Goal: Task Accomplishment & Management: Complete application form

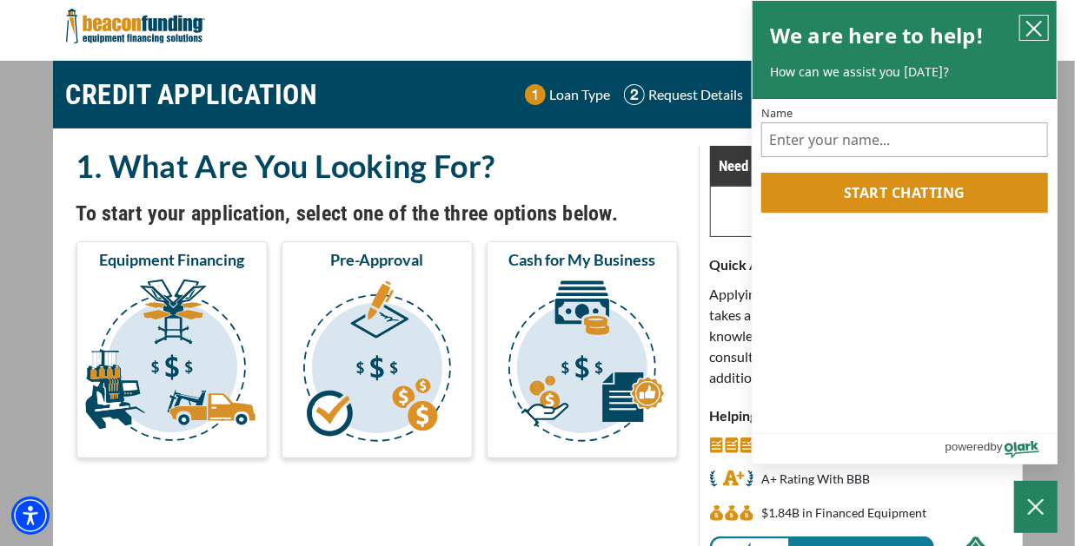
click at [1032, 22] on icon "close chatbox" at bounding box center [1033, 28] width 17 height 17
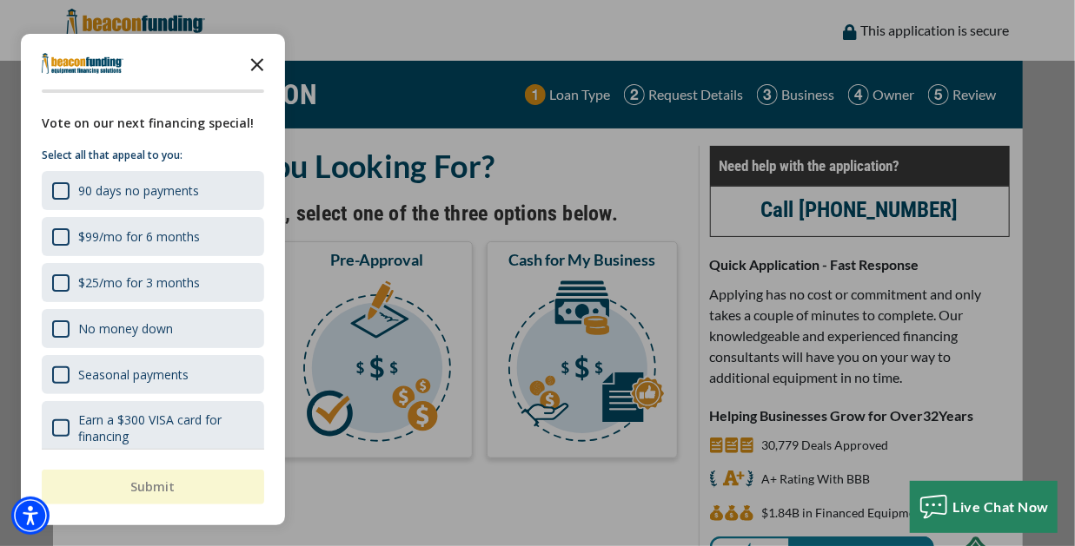
click at [257, 68] on icon "Close the survey" at bounding box center [257, 63] width 35 height 35
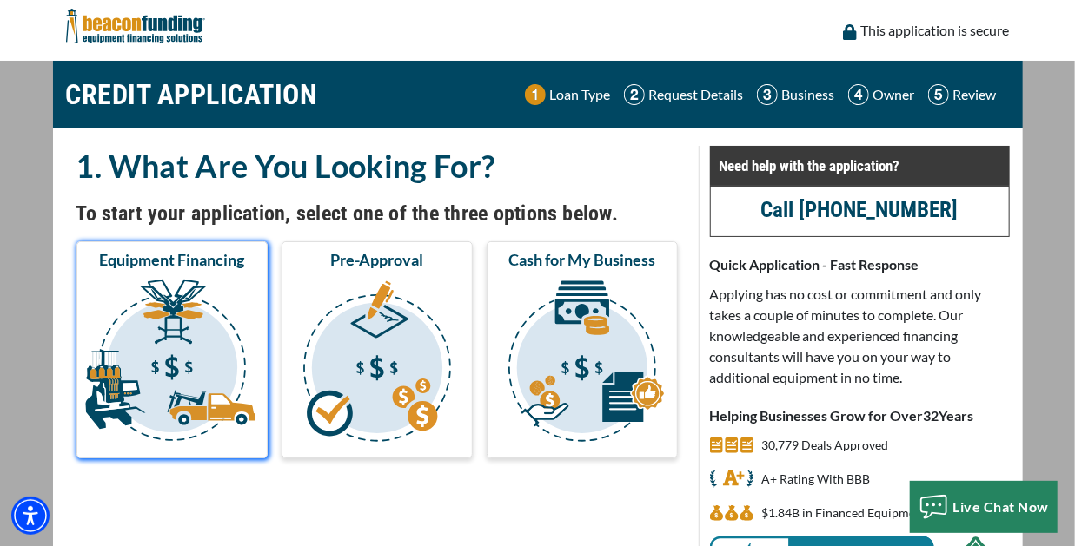
click at [156, 356] on img "submit" at bounding box center [172, 364] width 184 height 174
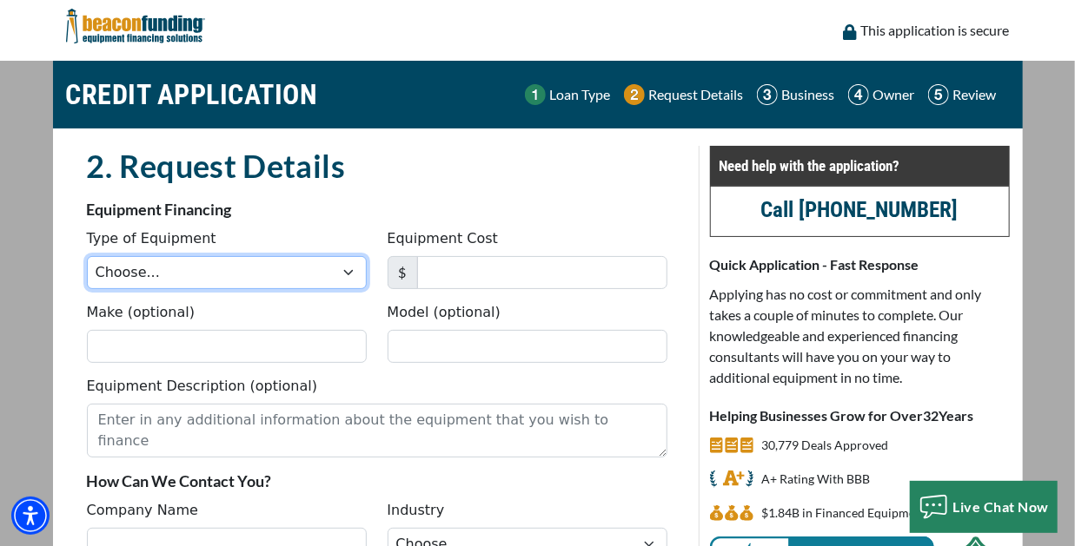
click at [350, 267] on select "Choose... Backhoe Boom/Bucket Truck Chipper Commercial Mower Crane DTG/DTF Prin…" at bounding box center [227, 272] width 280 height 33
select select "5"
click at [87, 256] on select "Choose... Backhoe Boom/Bucket Truck Chipper Commercial Mower Crane DTG/DTF Prin…" at bounding box center [227, 272] width 280 height 33
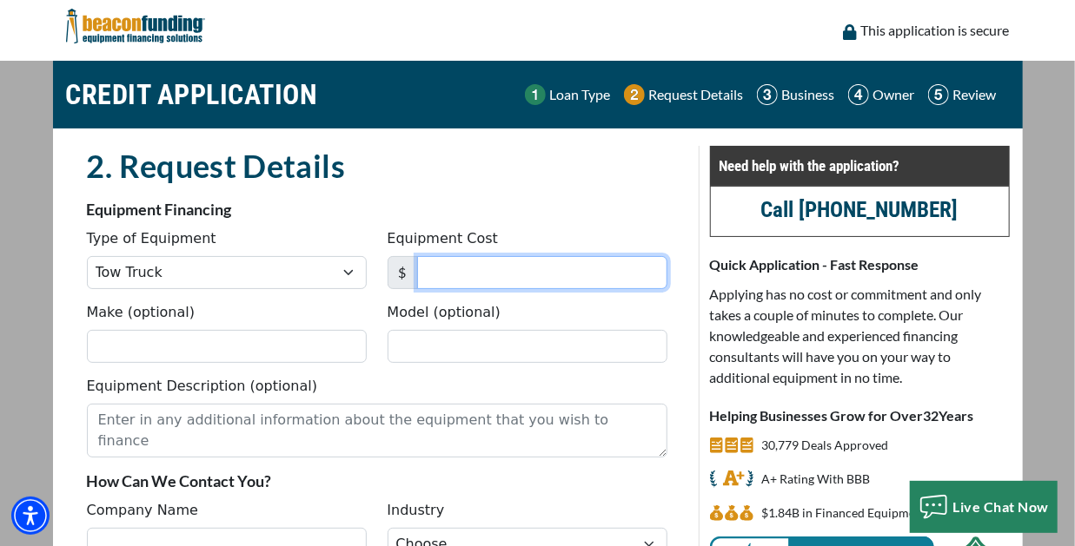
click at [465, 269] on input "Equipment Cost" at bounding box center [542, 272] width 250 height 33
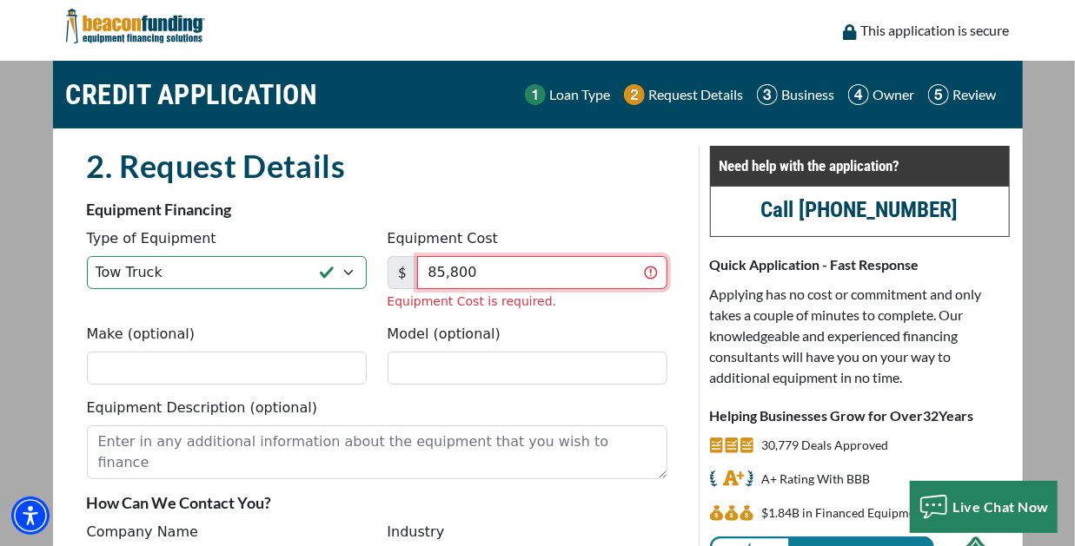
type input "85,800"
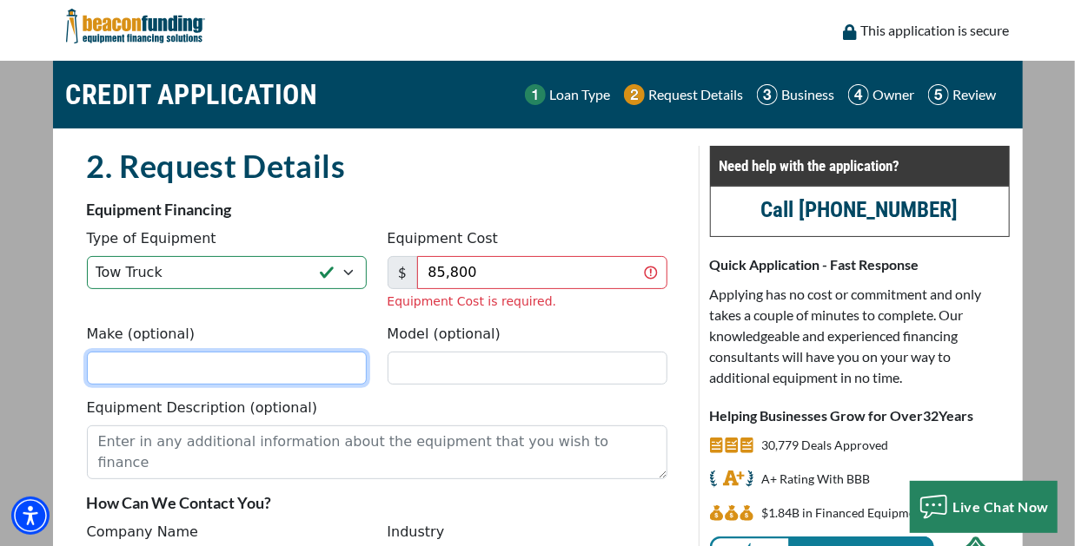
click at [194, 367] on div "Make (optional) Model (optional)" at bounding box center [376, 361] width 601 height 74
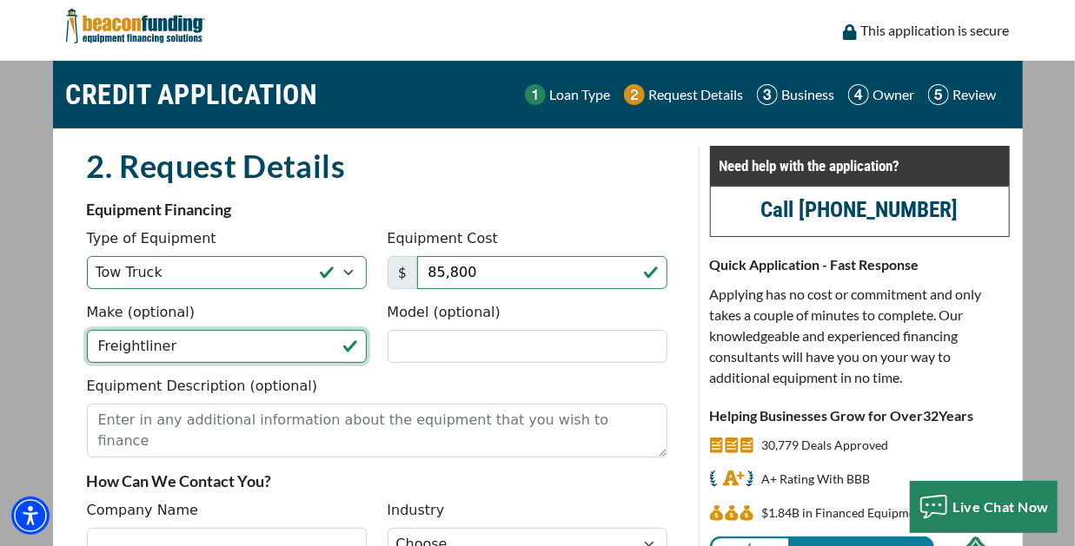
type input "Freightliner"
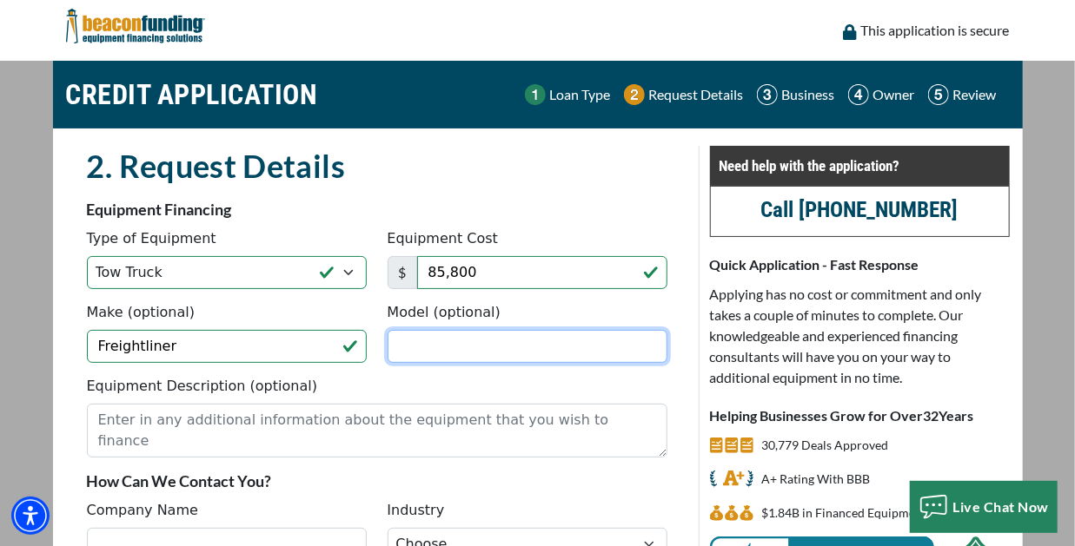
click at [411, 344] on input "Model (optional)" at bounding box center [527, 346] width 280 height 33
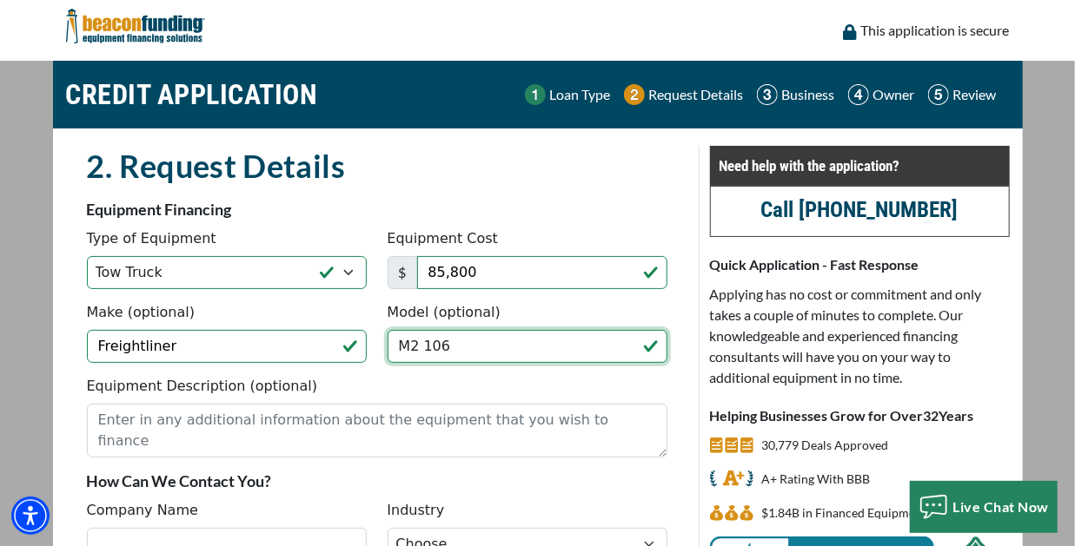
type input "M2 106"
